Goal: Transaction & Acquisition: Purchase product/service

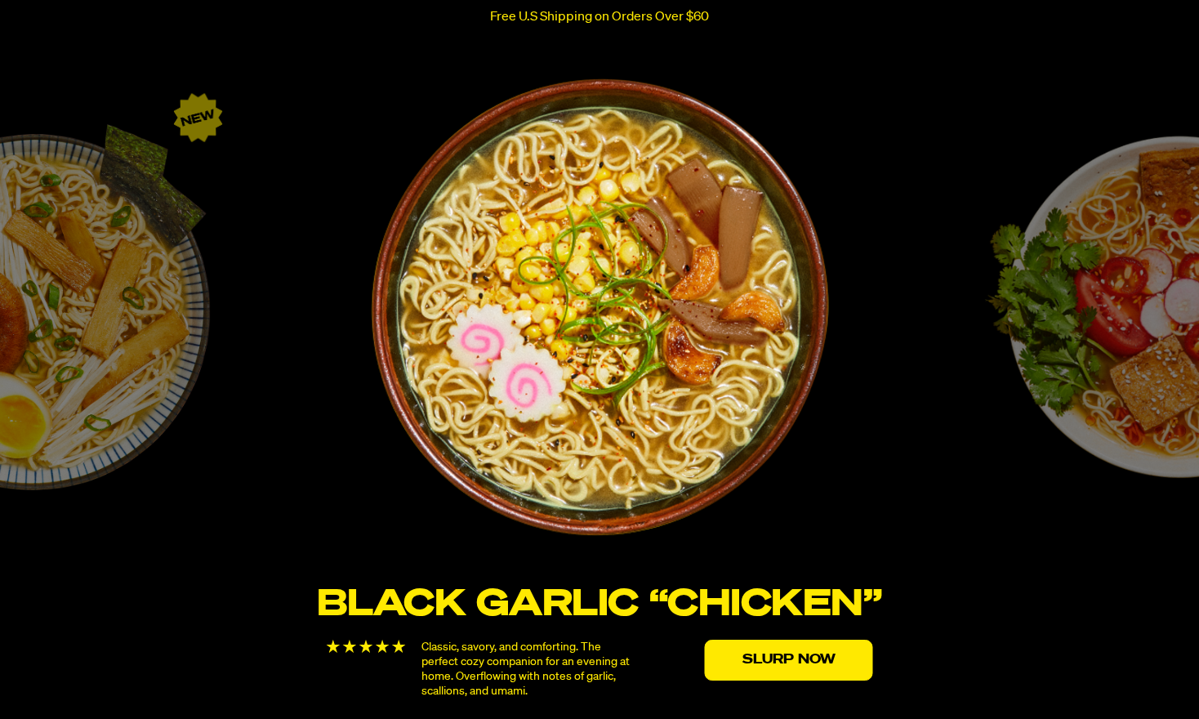
scroll to position [2794, 0]
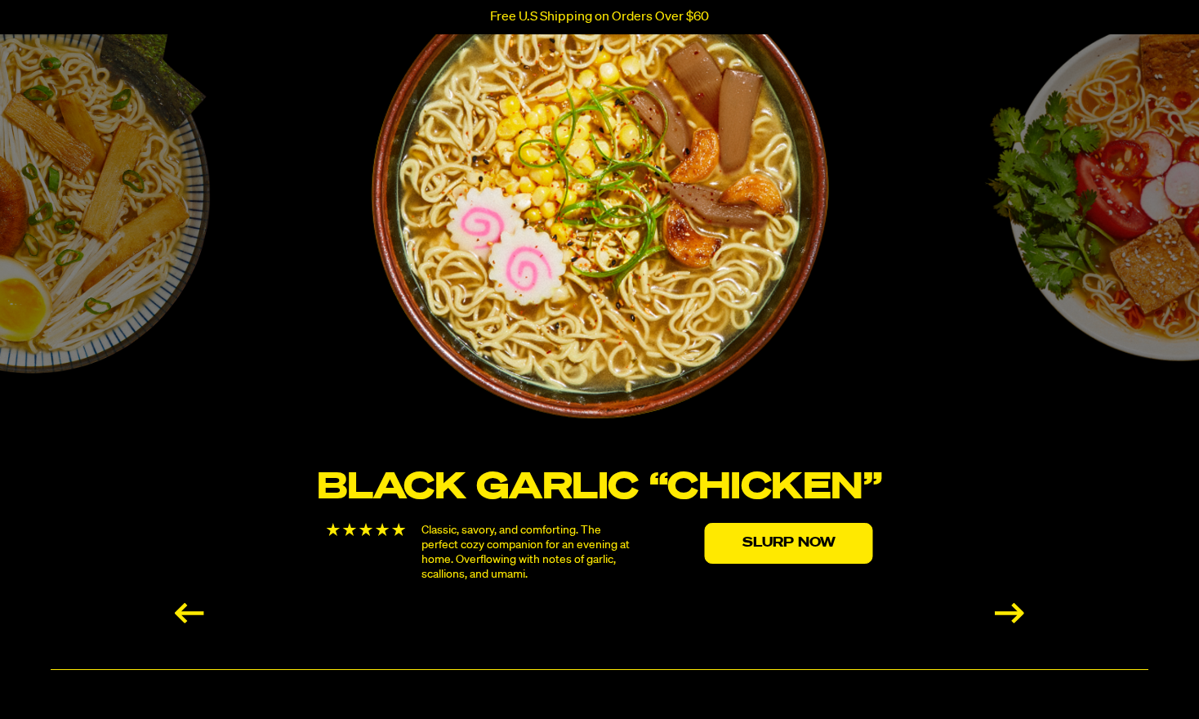
click at [1020, 616] on div "Next slide" at bounding box center [1009, 613] width 29 height 20
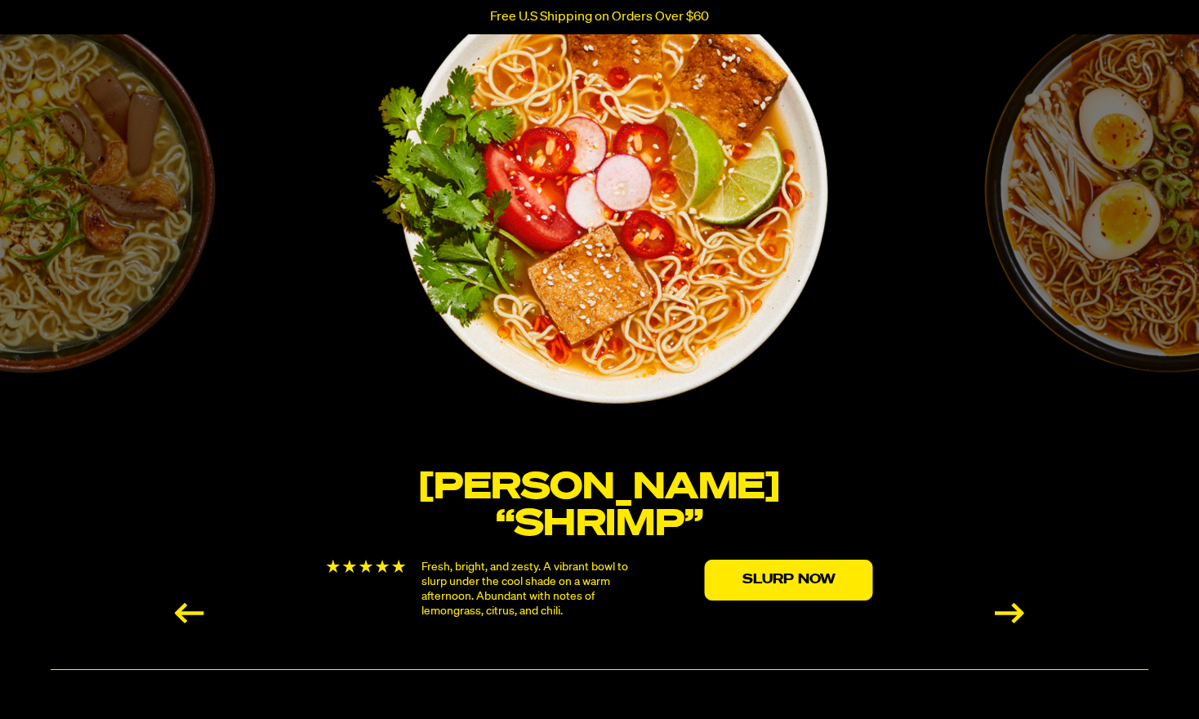
click at [1020, 616] on div "Next slide" at bounding box center [1009, 613] width 29 height 20
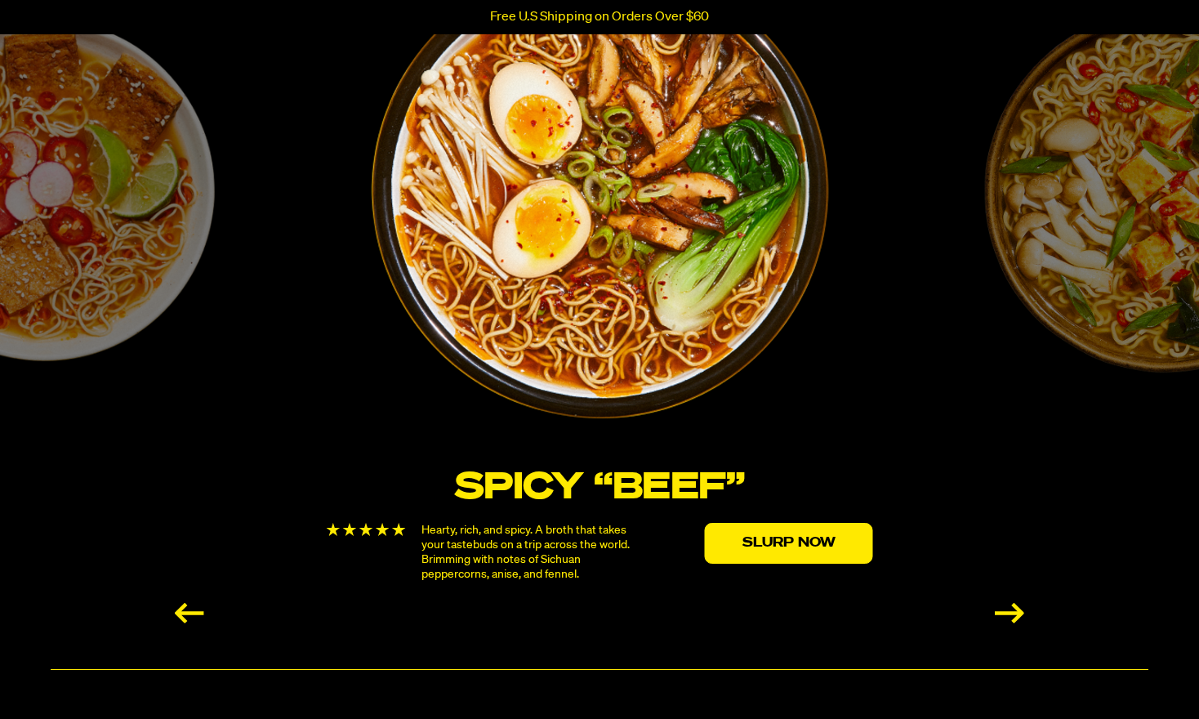
click at [1020, 616] on div "Next slide" at bounding box center [1009, 613] width 29 height 20
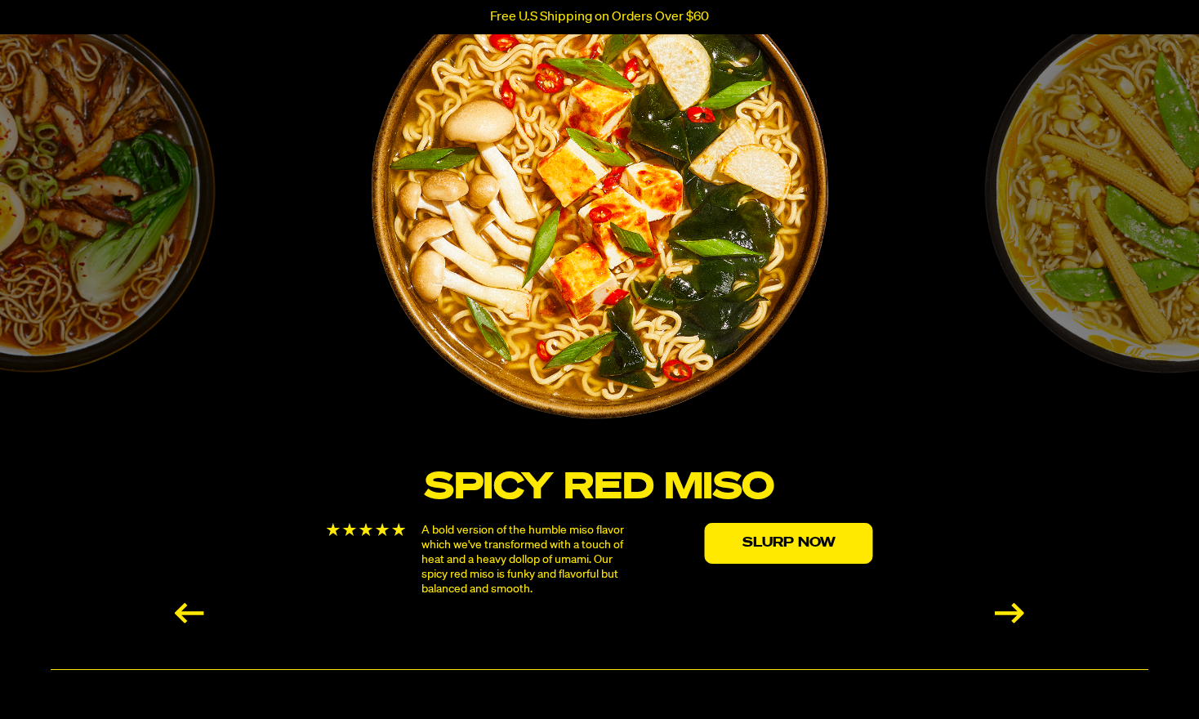
click at [1020, 616] on div "Next slide" at bounding box center [1009, 613] width 29 height 20
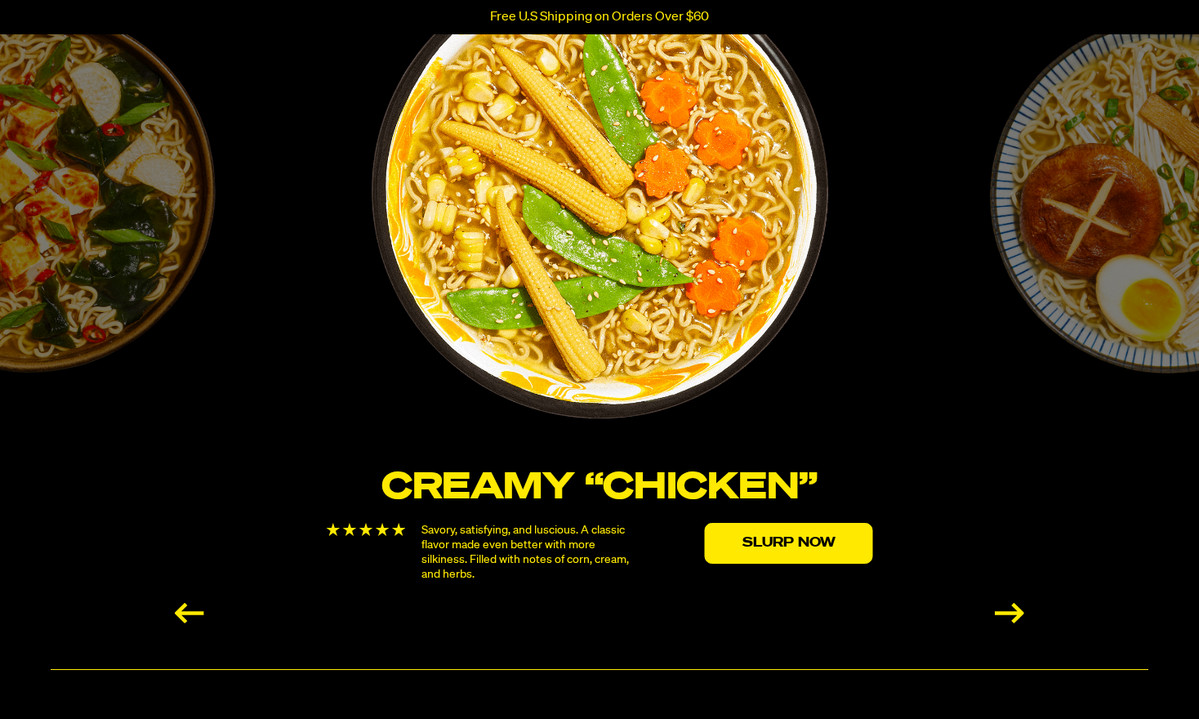
click at [1020, 616] on div "Next slide" at bounding box center [1009, 613] width 29 height 20
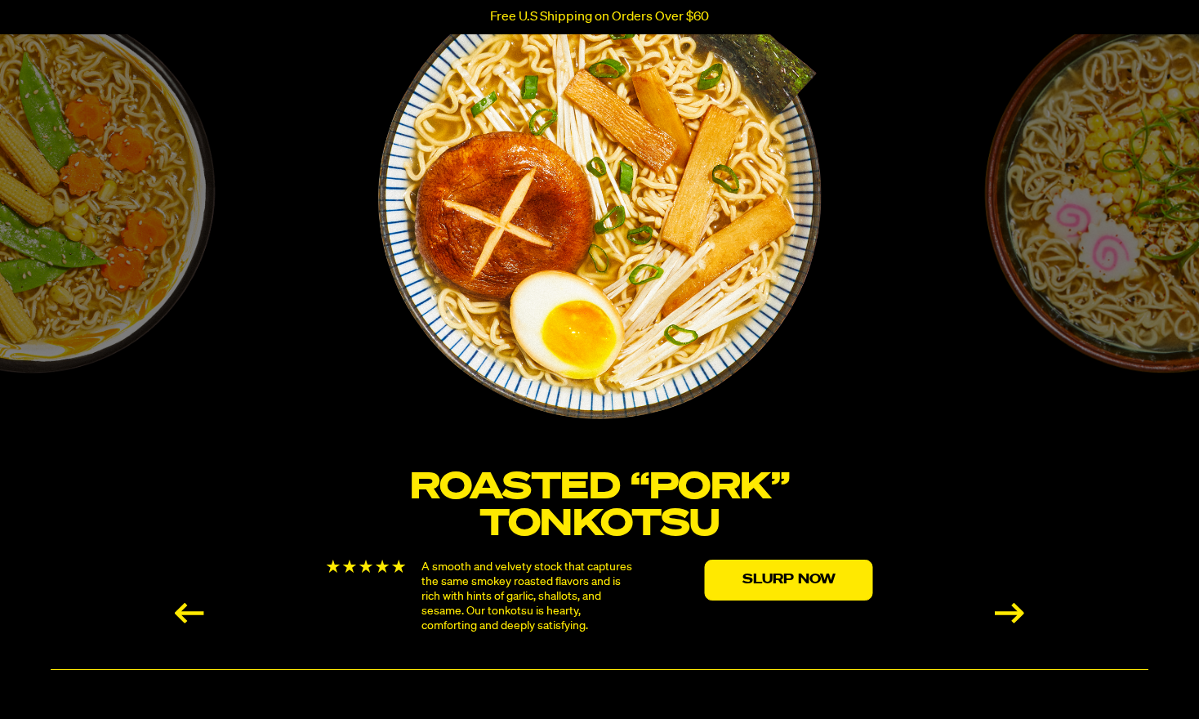
click at [1020, 616] on div "Next slide" at bounding box center [1009, 613] width 29 height 20
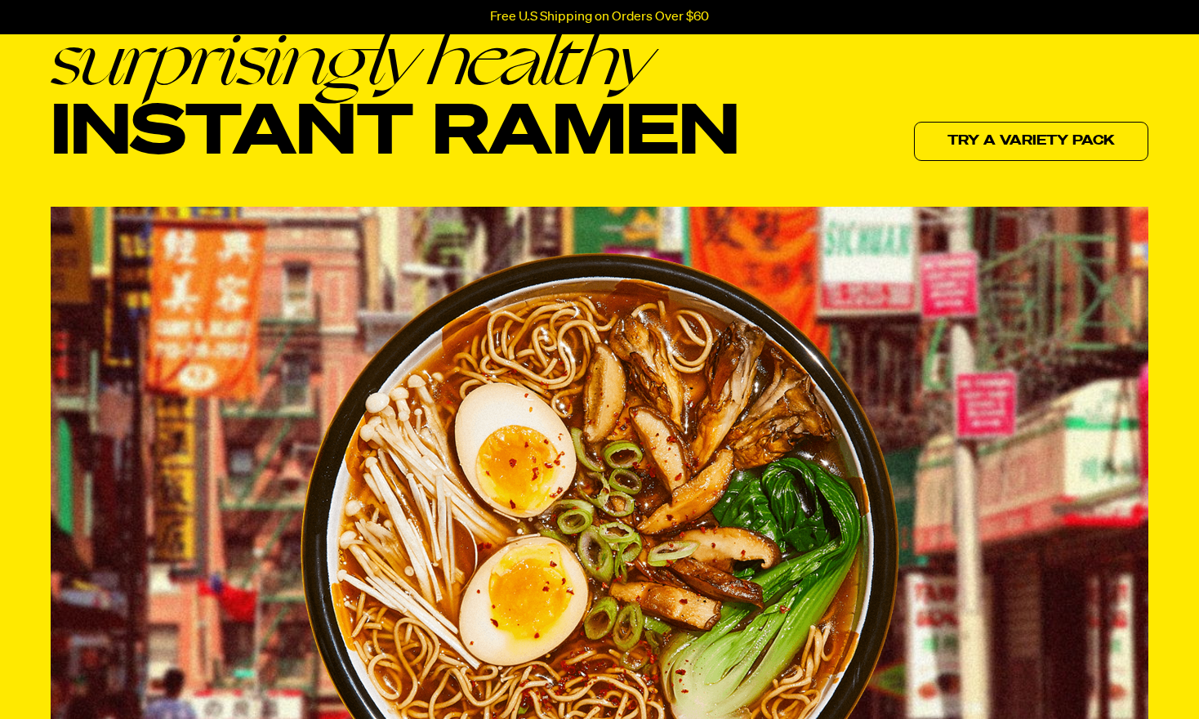
scroll to position [0, 0]
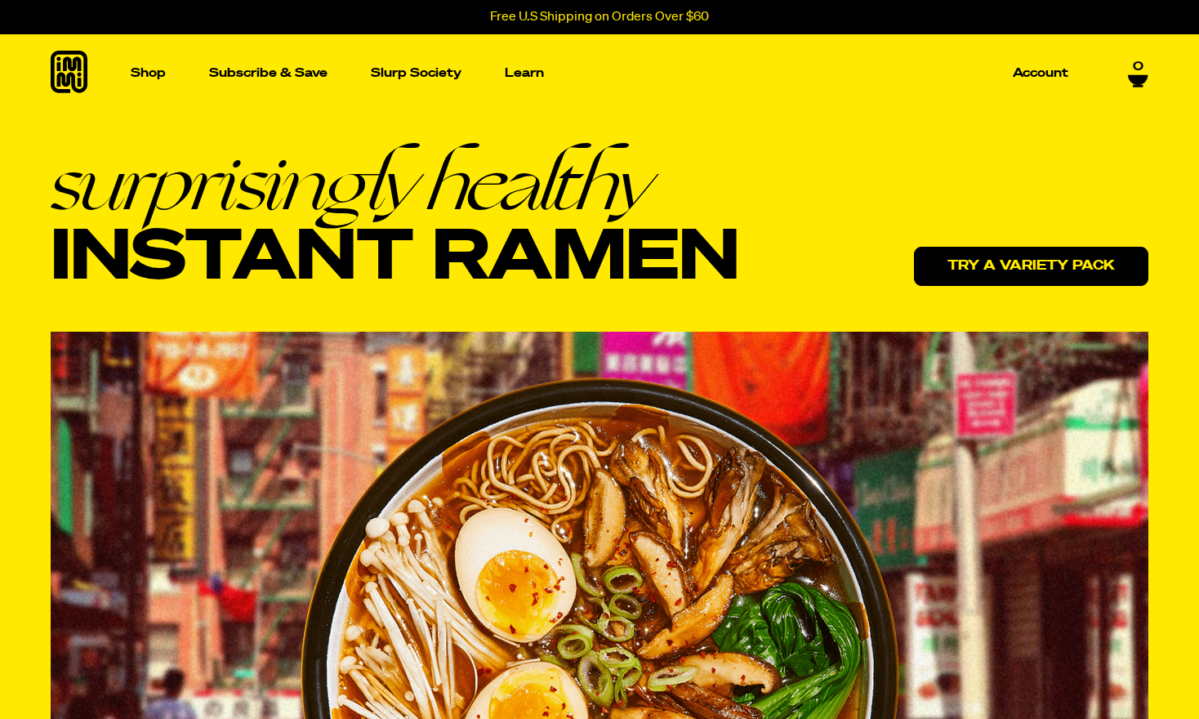
click at [990, 278] on link "Try a variety pack" at bounding box center [1031, 266] width 234 height 39
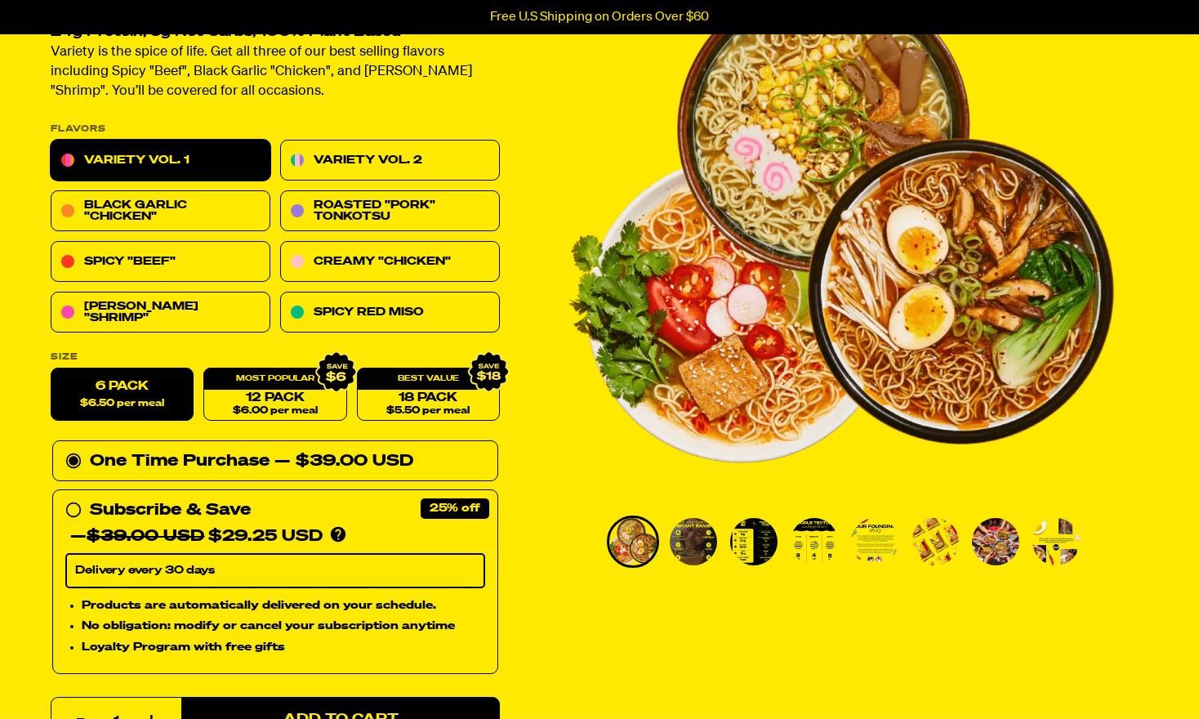
scroll to position [186, 0]
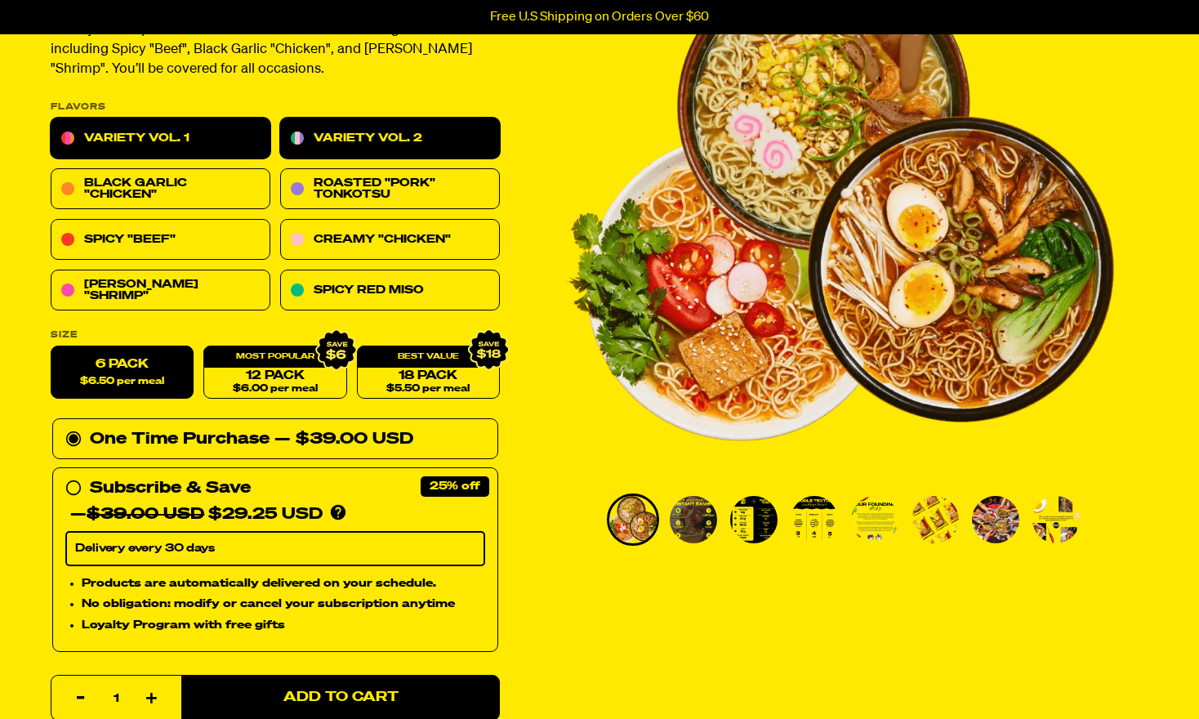
click at [344, 129] on link "Variety Vol. 2" at bounding box center [390, 138] width 220 height 41
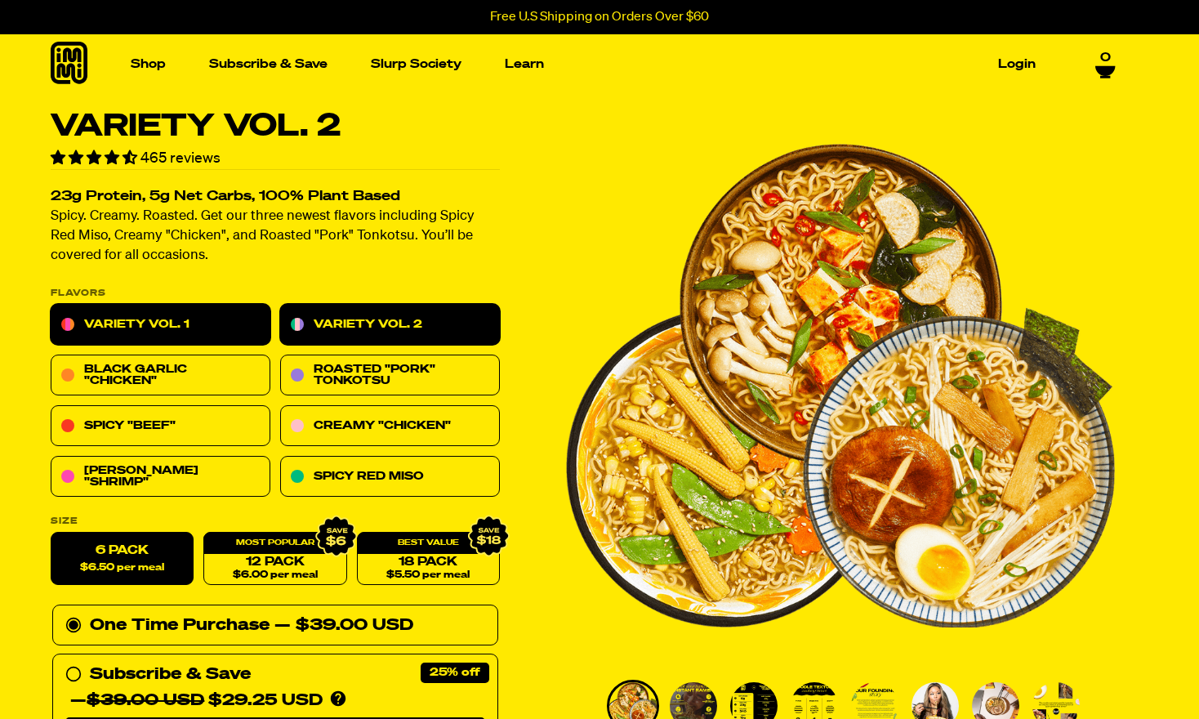
click at [164, 329] on link "Variety Vol. 1" at bounding box center [161, 325] width 220 height 41
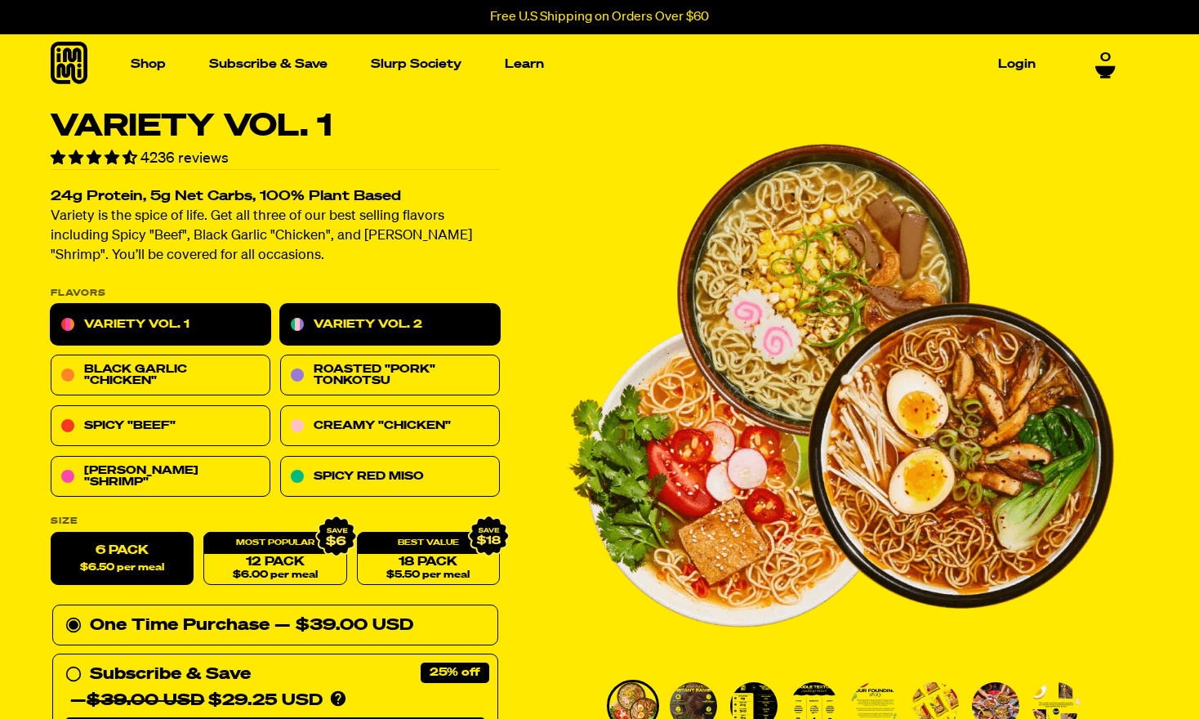
click at [394, 328] on link "Variety Vol. 2" at bounding box center [390, 325] width 220 height 41
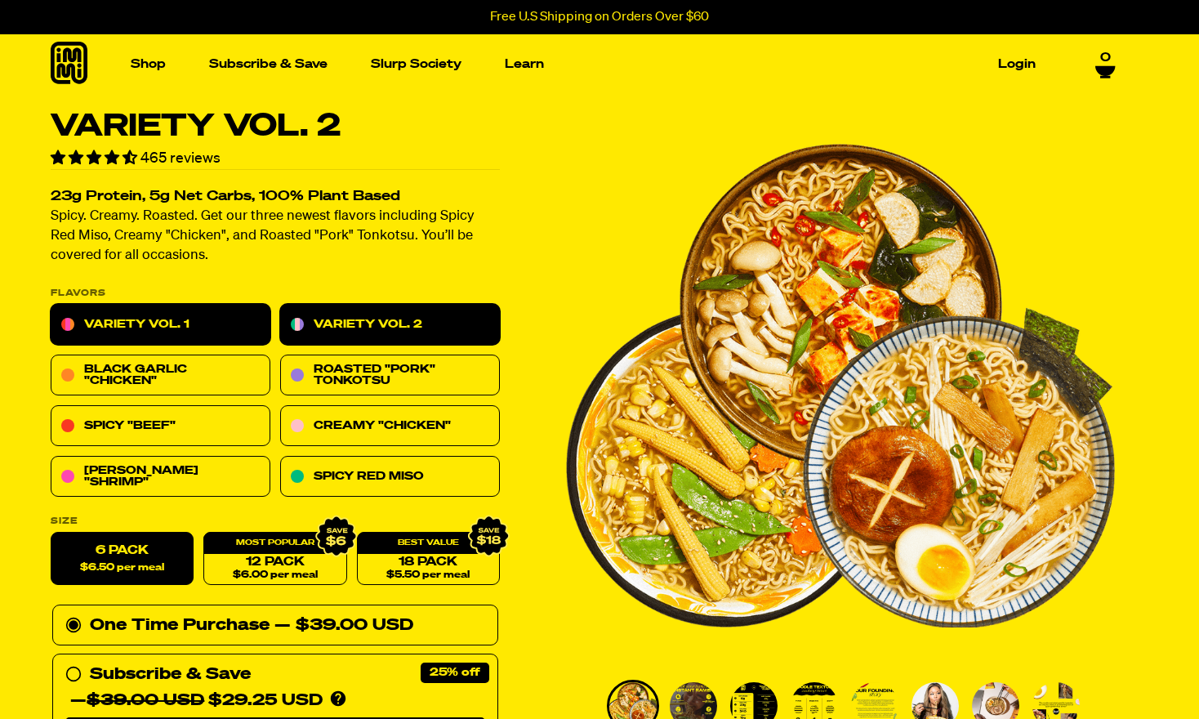
click at [187, 316] on link "Variety Vol. 1" at bounding box center [161, 325] width 220 height 41
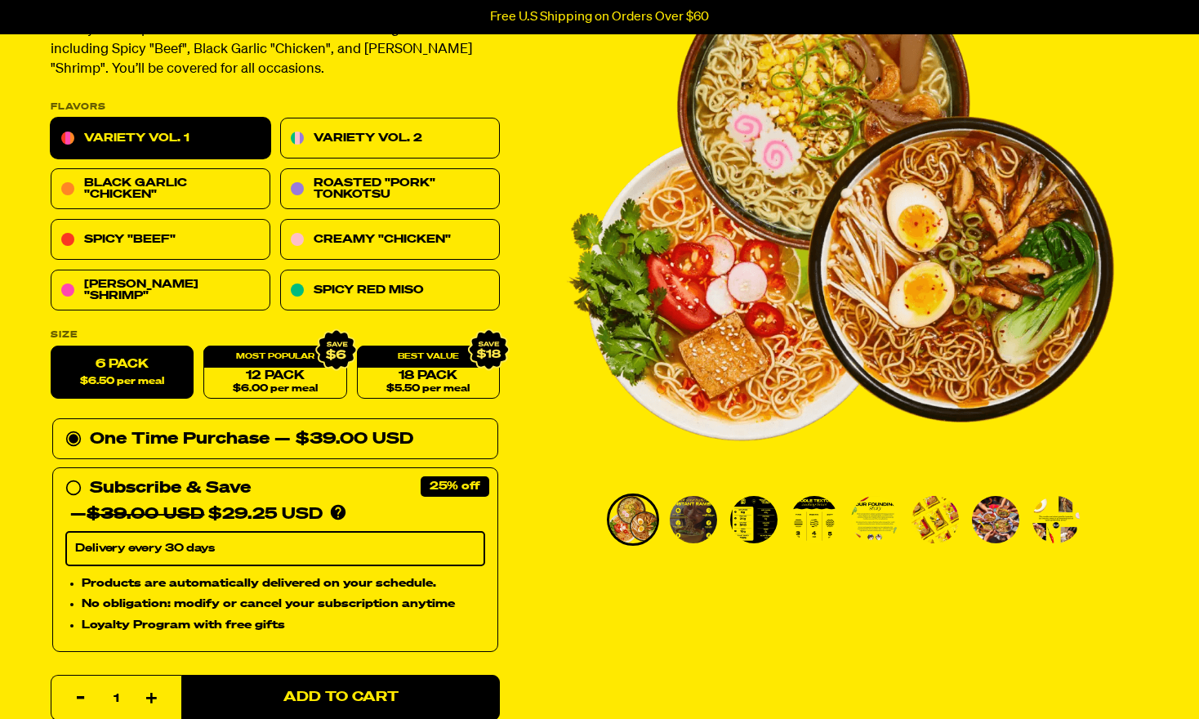
scroll to position [186, 0]
click at [269, 362] on div "12 Pack $6.00 per meal" at bounding box center [274, 372] width 143 height 53
click at [281, 372] on link "12 Pack $6.00 per meal" at bounding box center [274, 372] width 143 height 53
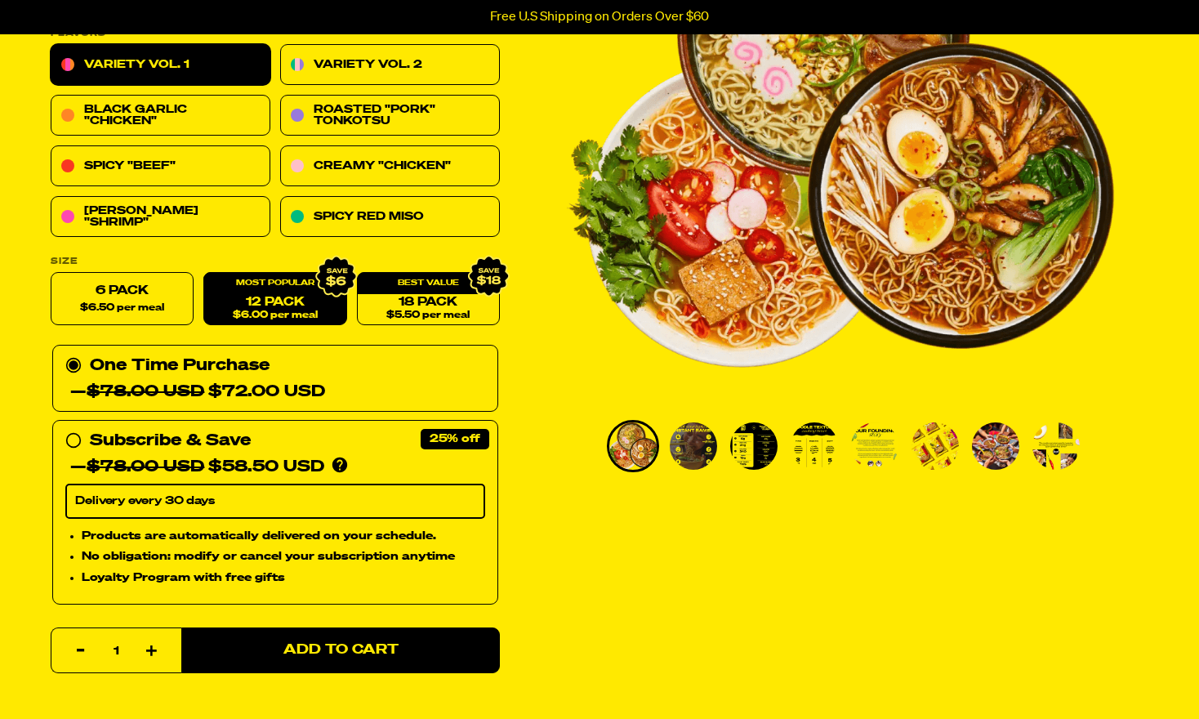
scroll to position [279, 0]
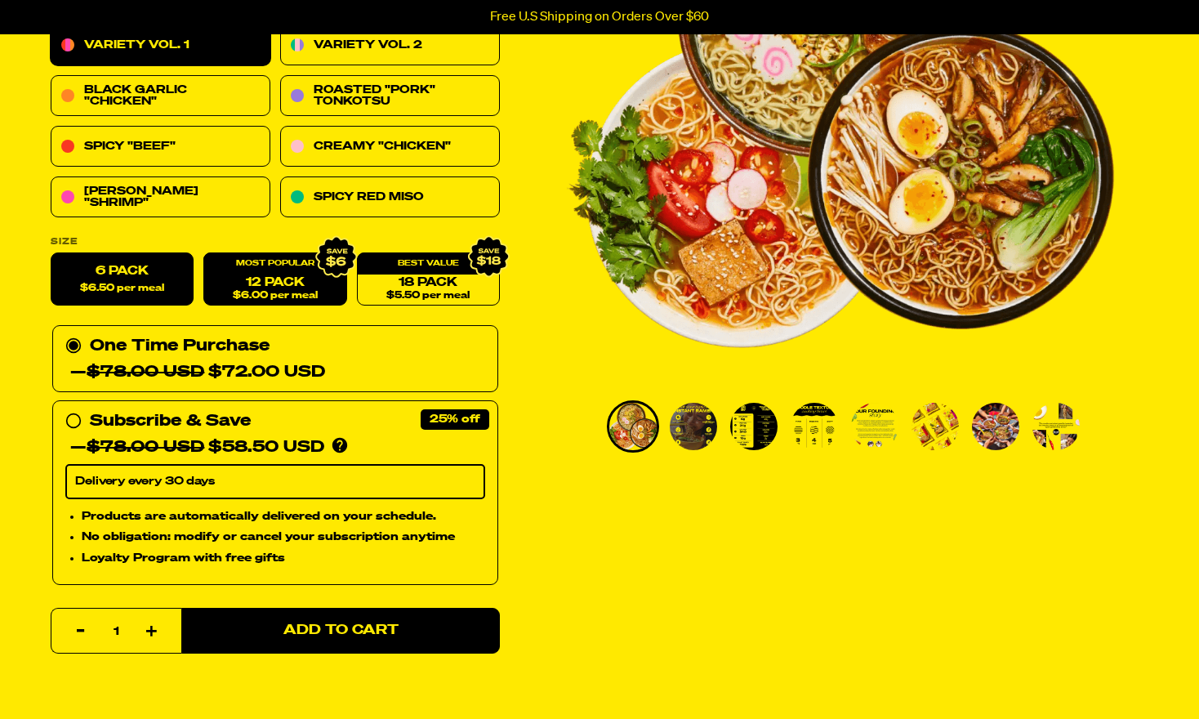
click at [140, 266] on label "6 Pack $6.50 per meal" at bounding box center [122, 279] width 143 height 53
click at [51, 254] on input "6 Pack $6.50 per meal" at bounding box center [51, 253] width 1 height 1
radio input "true"
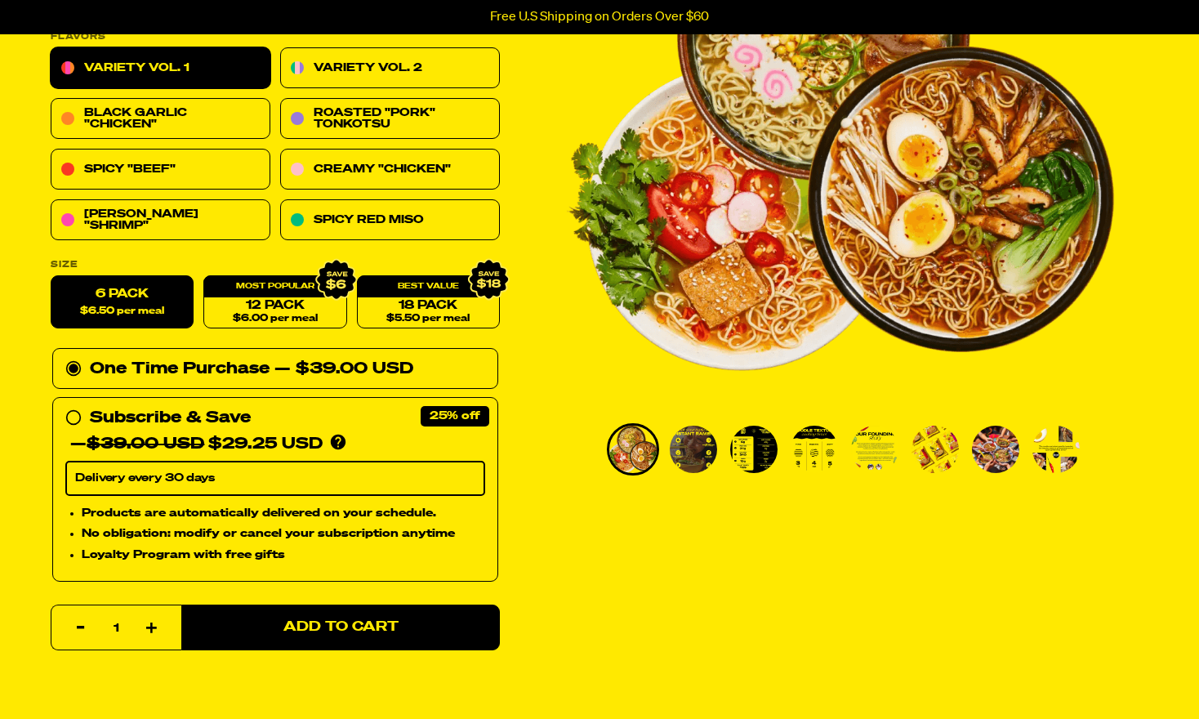
scroll to position [0, 0]
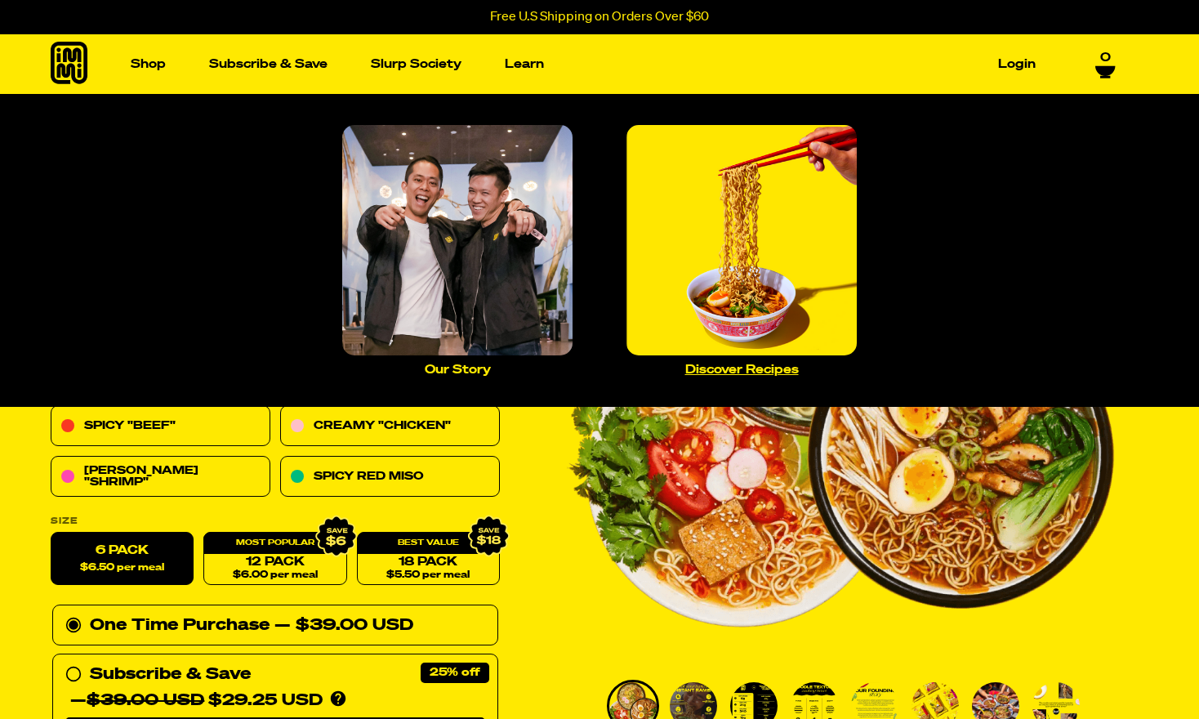
click at [688, 177] on img "Main navigation" at bounding box center [742, 240] width 230 height 230
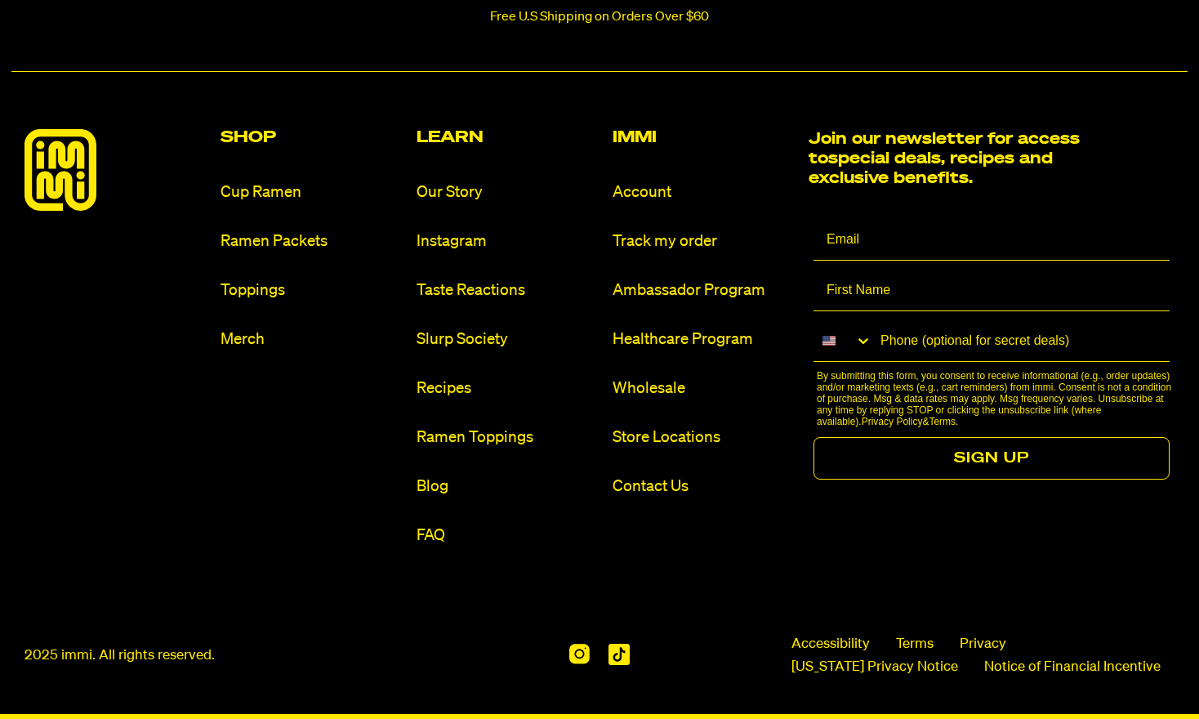
scroll to position [1975, 0]
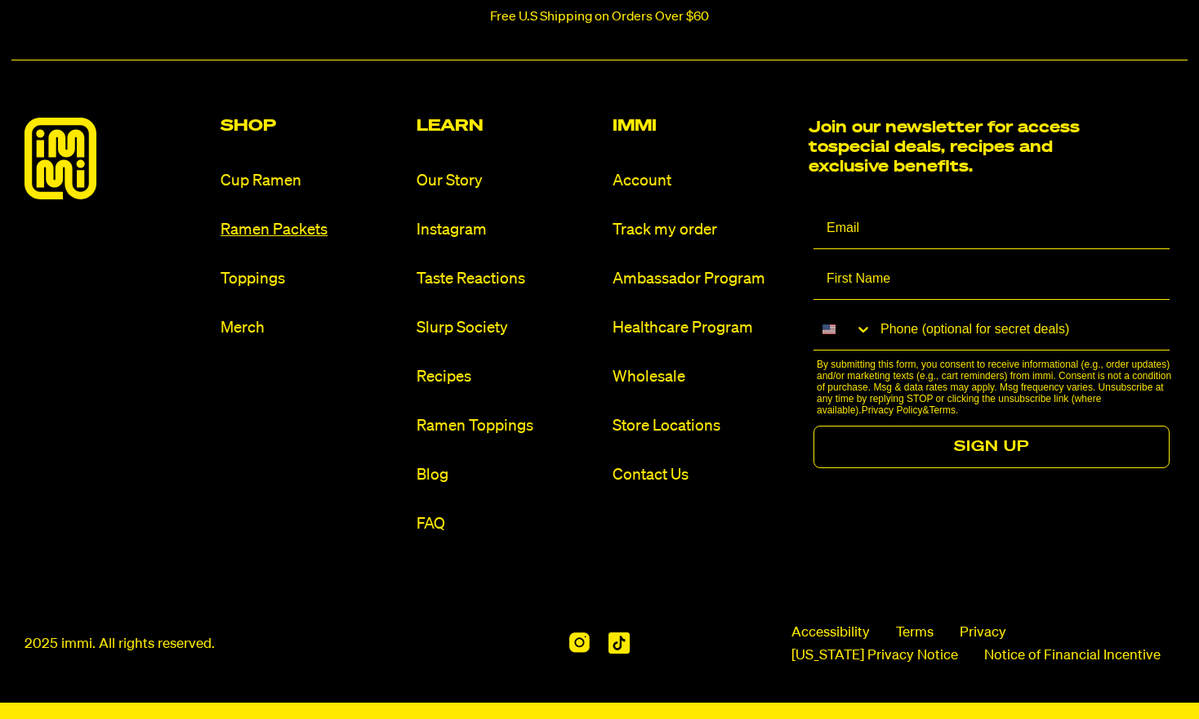
click at [276, 227] on link "Ramen Packets" at bounding box center [312, 230] width 183 height 22
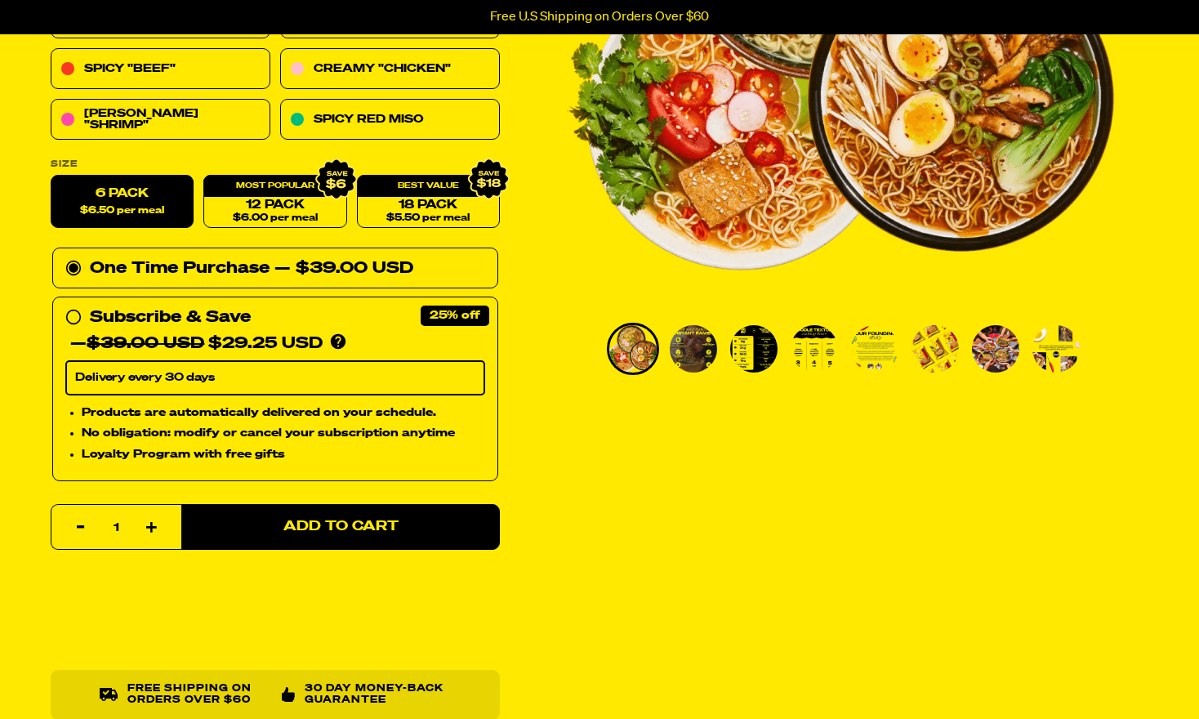
scroll to position [466, 0]
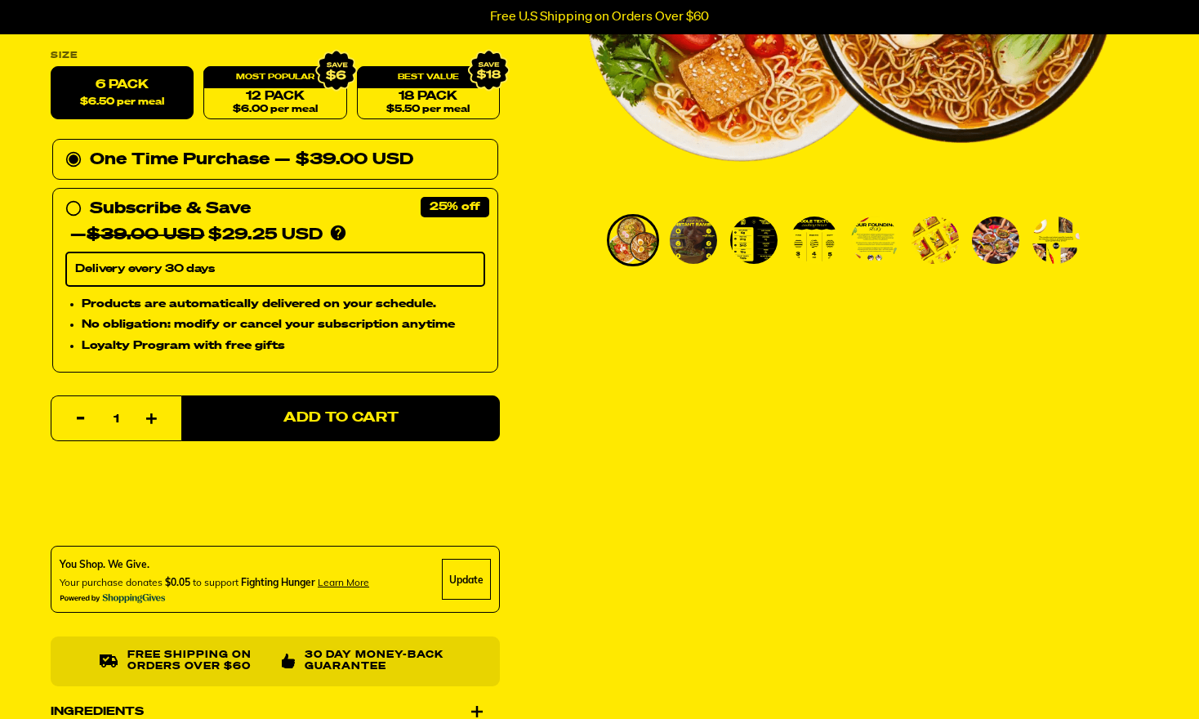
click at [862, 246] on img "Go to slide 5" at bounding box center [874, 239] width 47 height 47
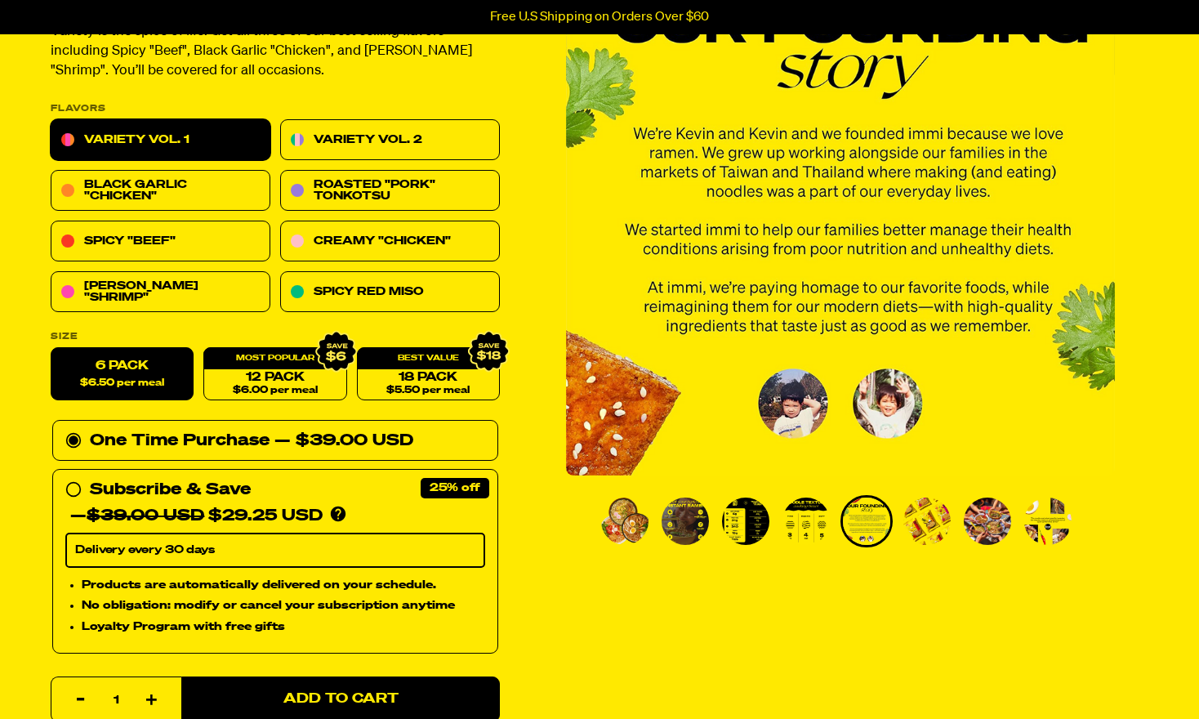
scroll to position [279, 0]
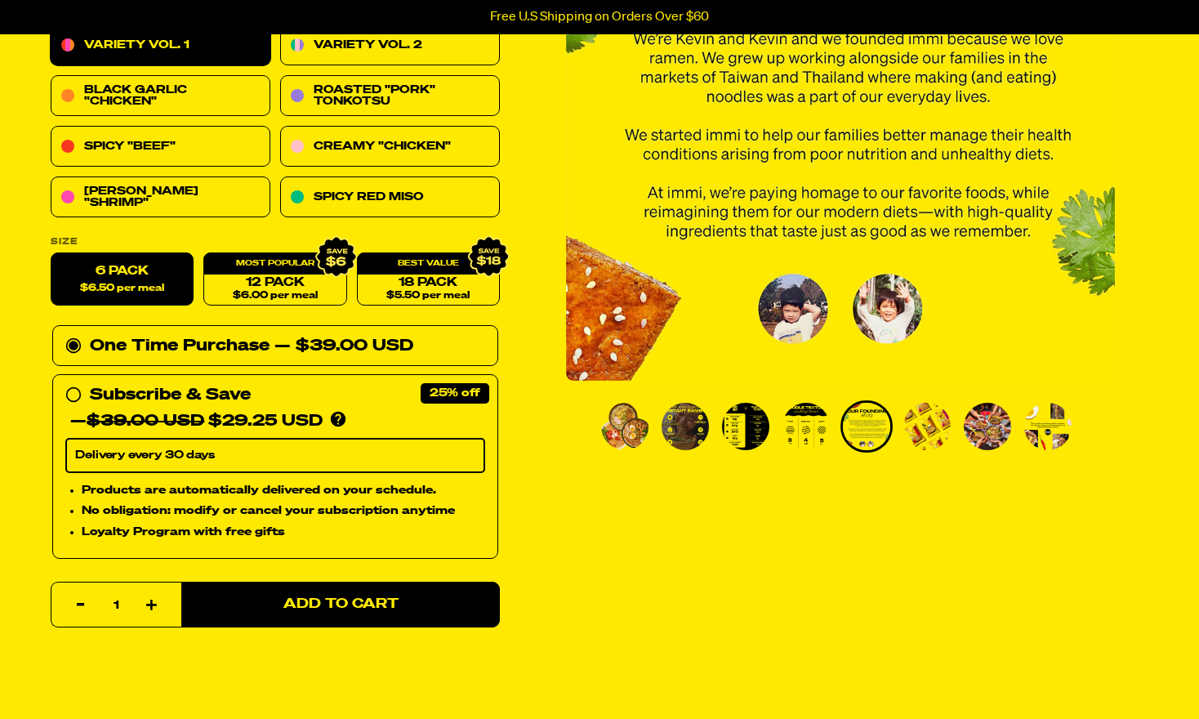
click at [755, 435] on img "Go to slide 3" at bounding box center [745, 426] width 47 height 47
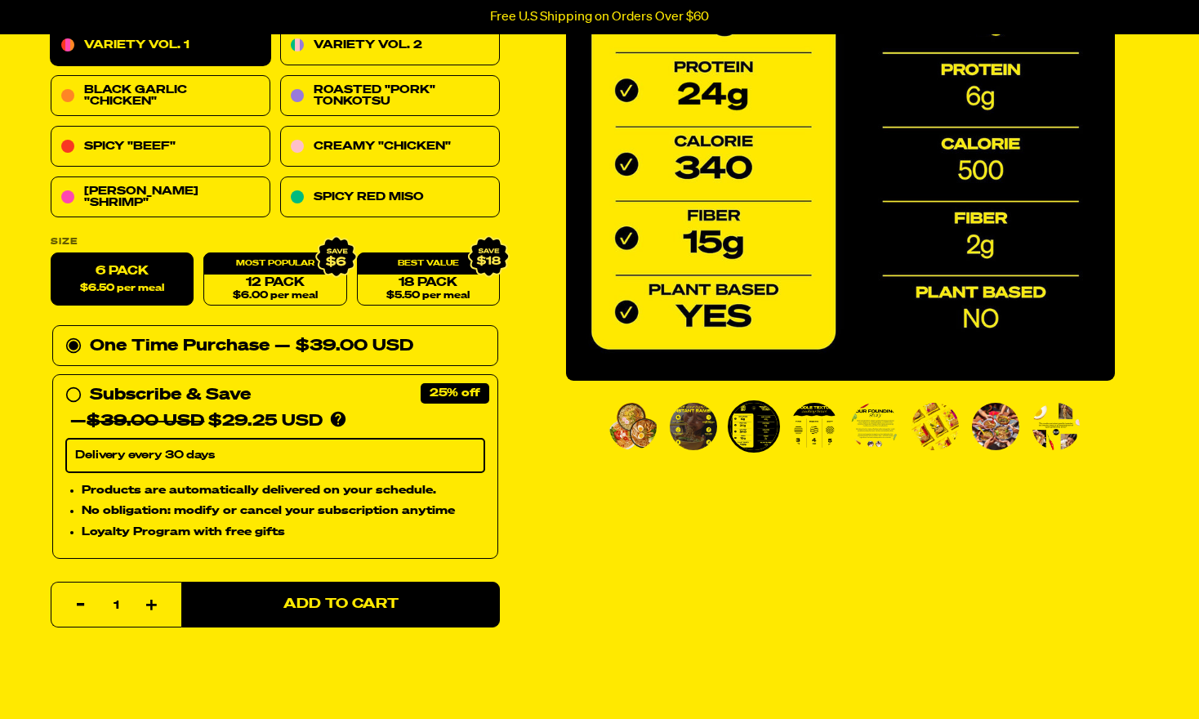
click at [819, 422] on img "Go to slide 4" at bounding box center [814, 426] width 47 height 47
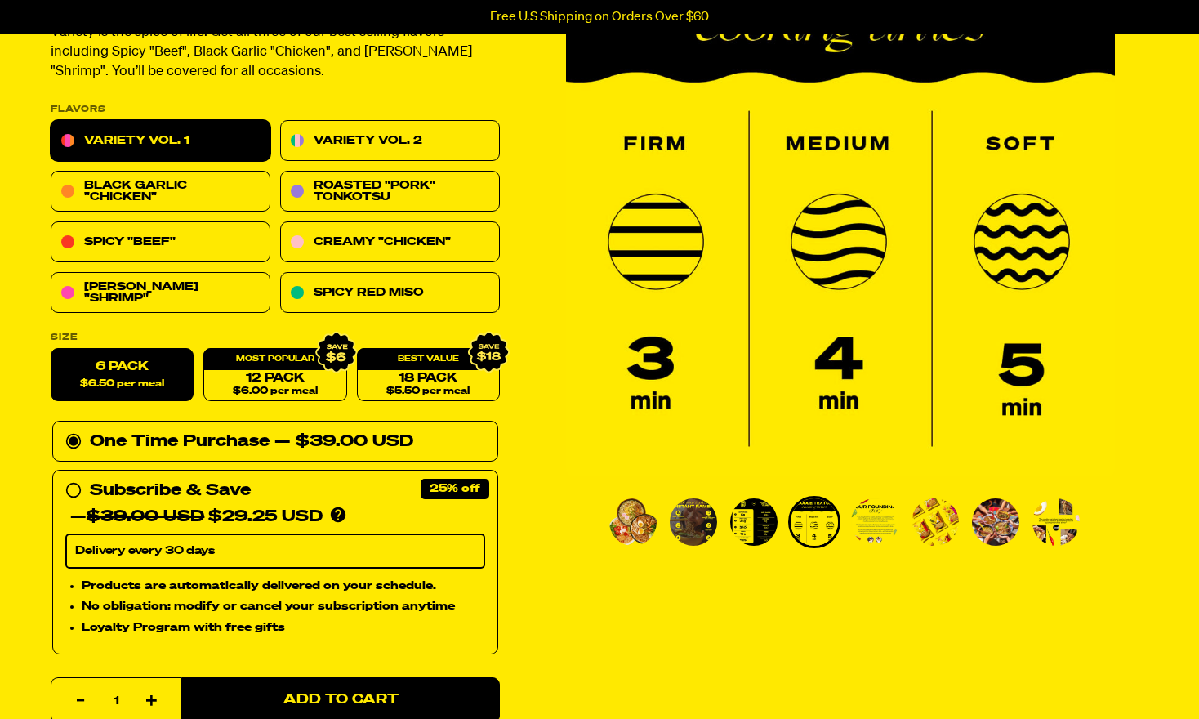
scroll to position [186, 0]
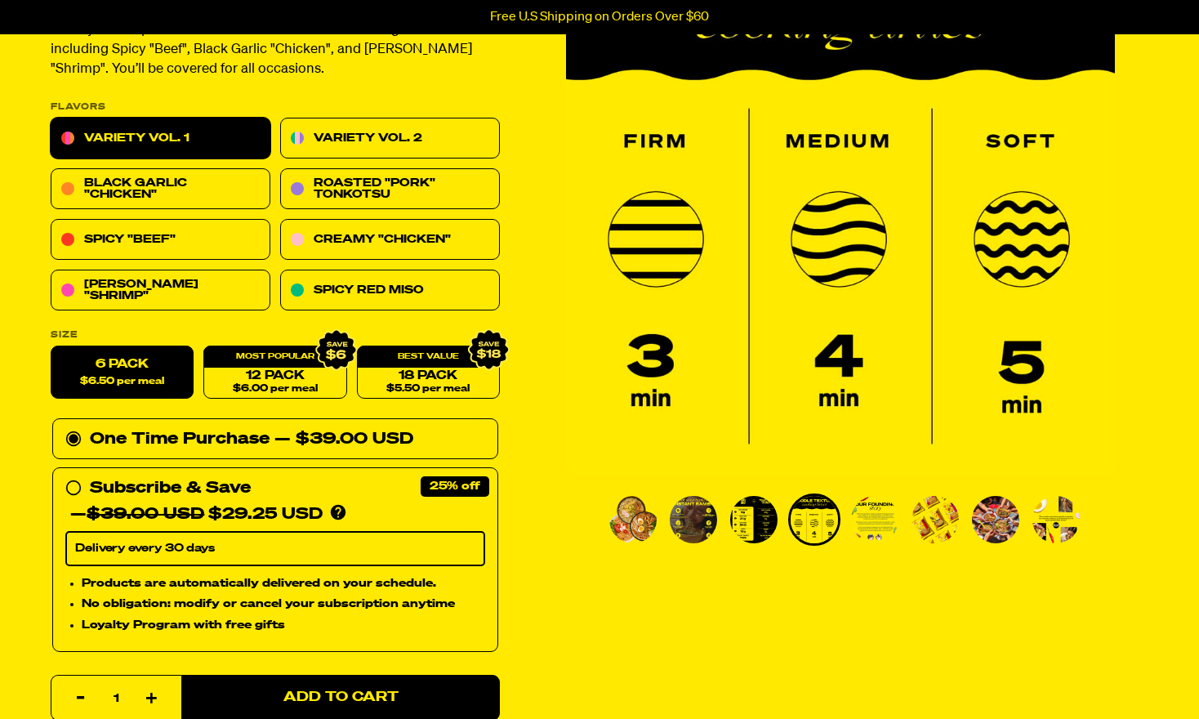
click at [682, 511] on img "Go to slide 2" at bounding box center [693, 519] width 47 height 47
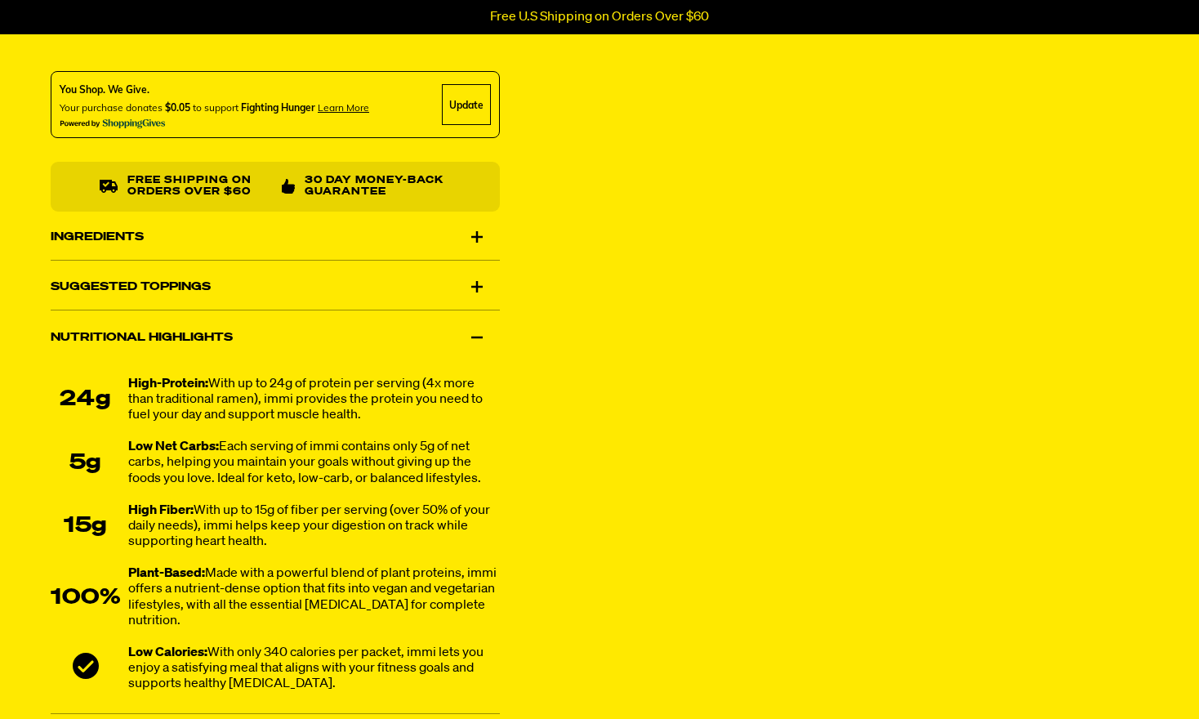
scroll to position [1024, 0]
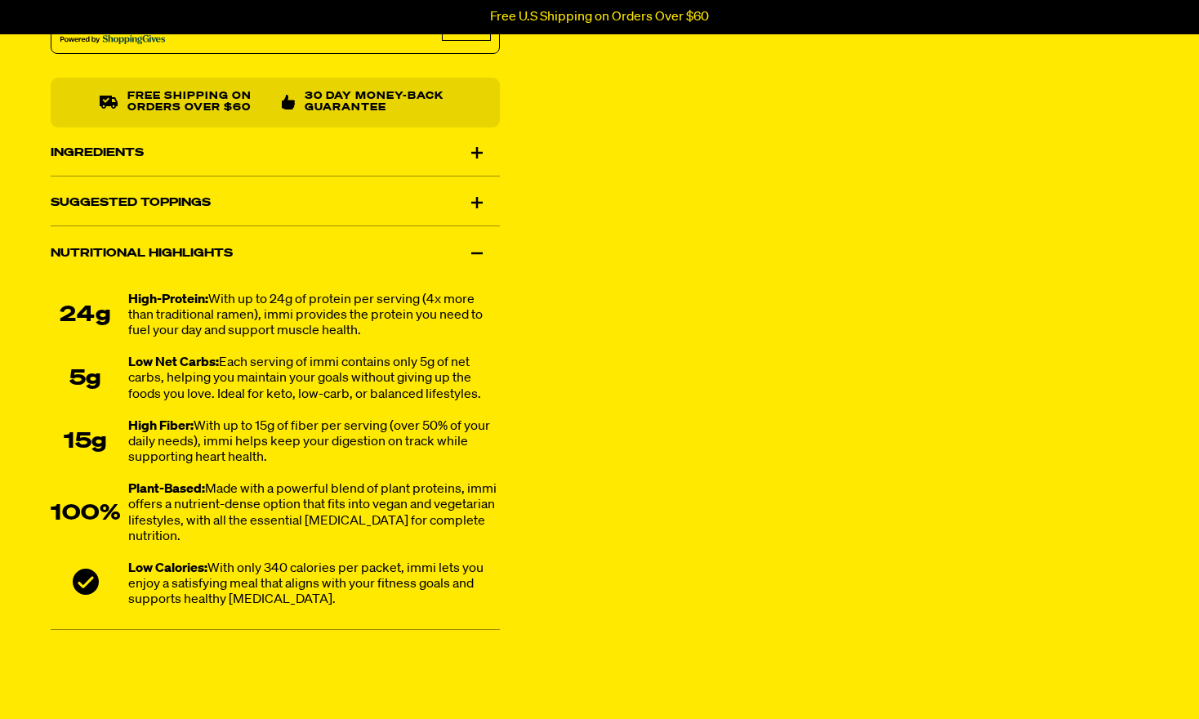
click at [484, 155] on div "Ingredients" at bounding box center [275, 153] width 449 height 46
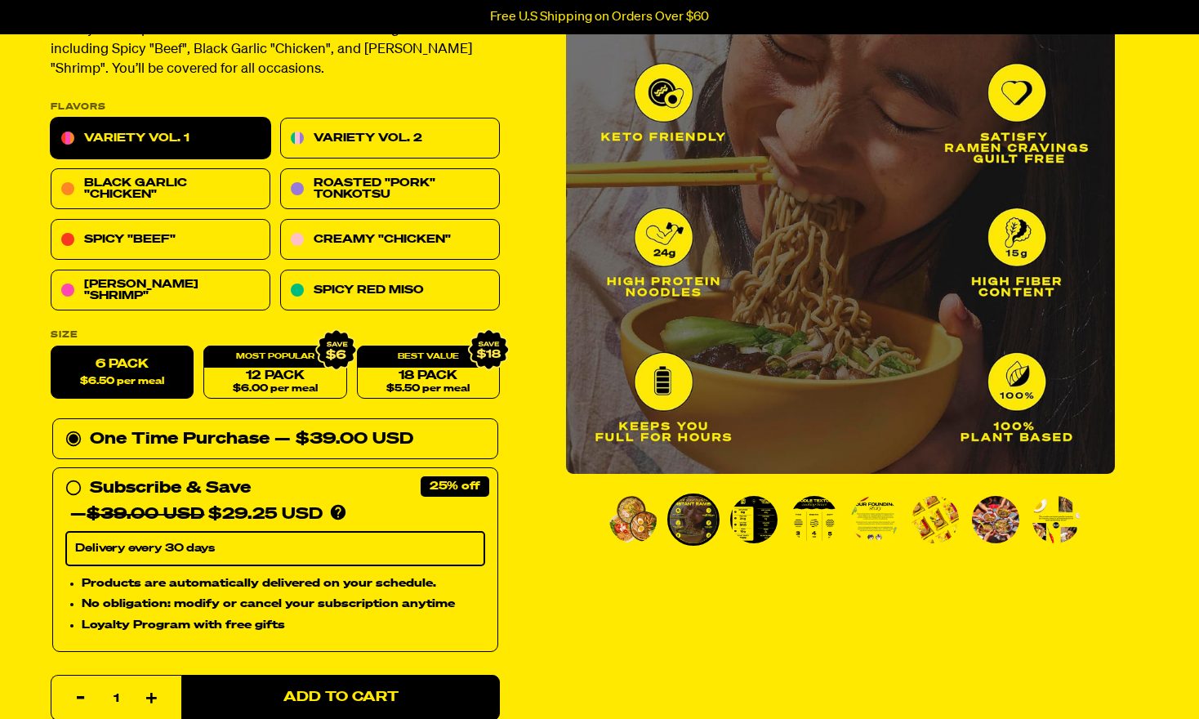
scroll to position [0, 0]
